Goal: Find specific page/section

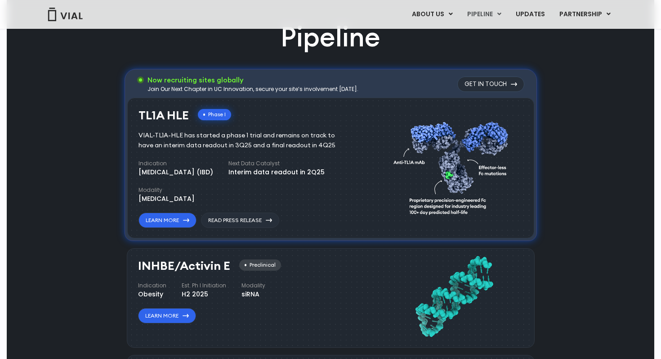
scroll to position [495, 0]
